Goal: Information Seeking & Learning: Find specific fact

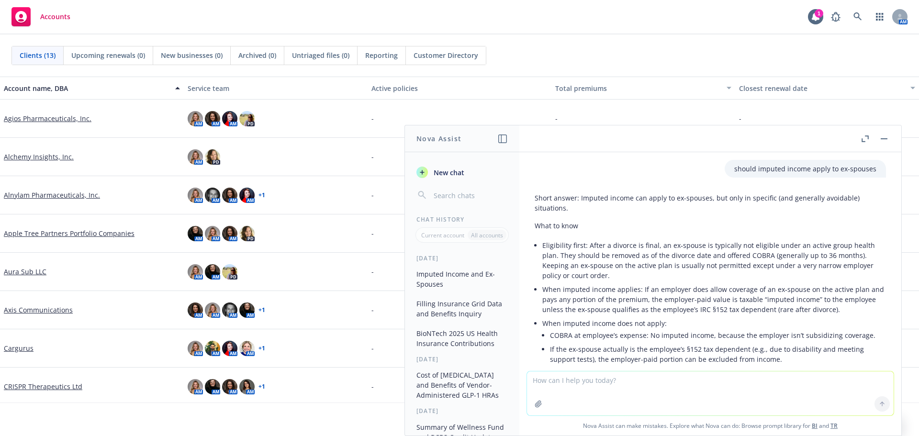
scroll to position [48, 0]
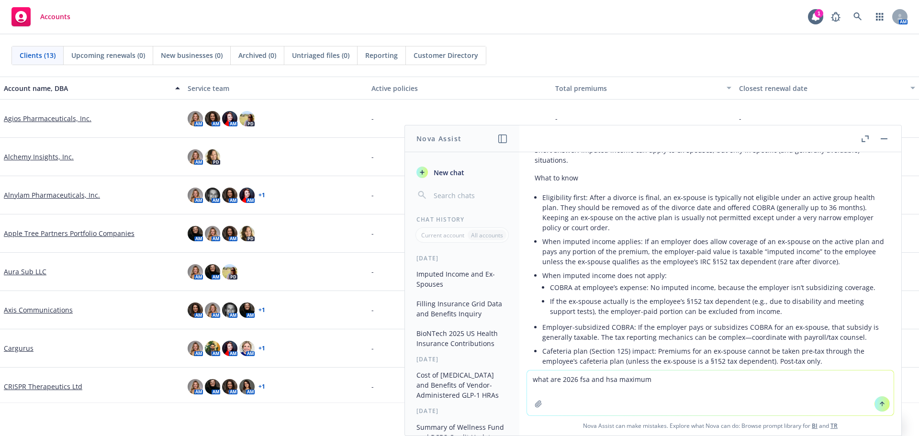
type textarea "what are 2026 fsa and hsa maximums"
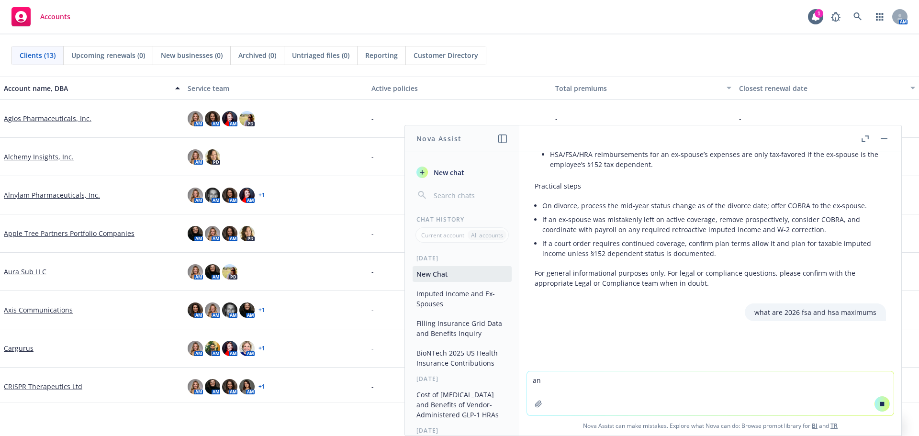
scroll to position [281, 0]
type textarea "and catch up contribution"
drag, startPoint x: 554, startPoint y: 337, endPoint x: 563, endPoint y: 340, distance: 9.1
click at [554, 338] on div "should imputed income apply to ex-spouses Short answer: Imputed income can appl…" at bounding box center [710, 261] width 382 height 218
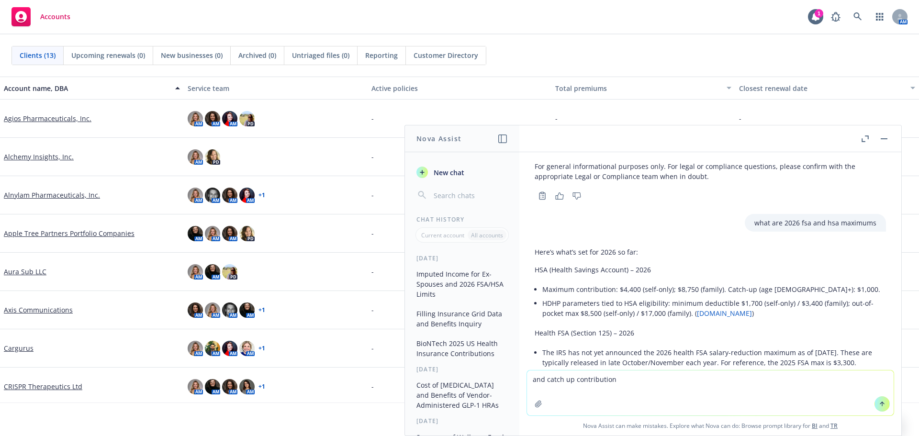
scroll to position [377, 0]
